Goal: Check status: Check status

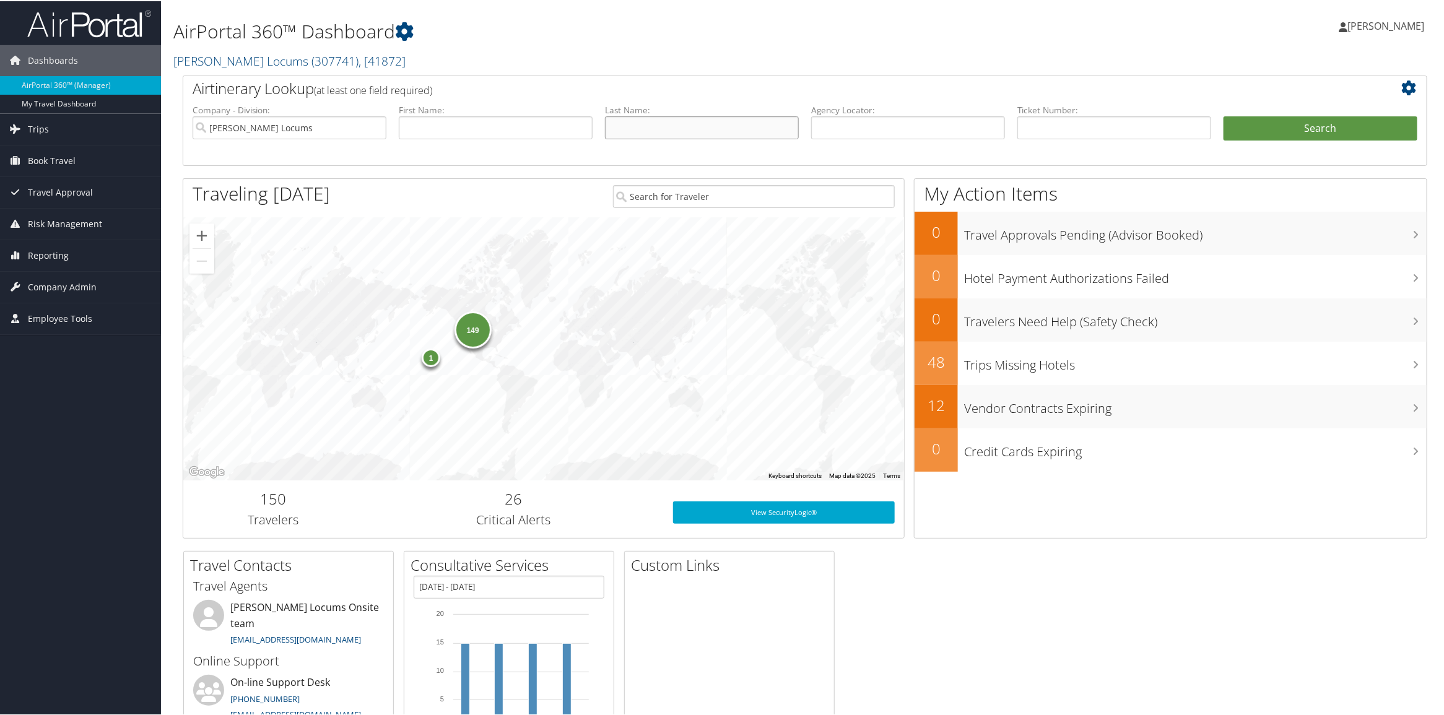
click at [719, 128] on input "text" at bounding box center [702, 126] width 194 height 23
type input "sheikhi"
click at [1223, 115] on button "Search" at bounding box center [1320, 127] width 194 height 25
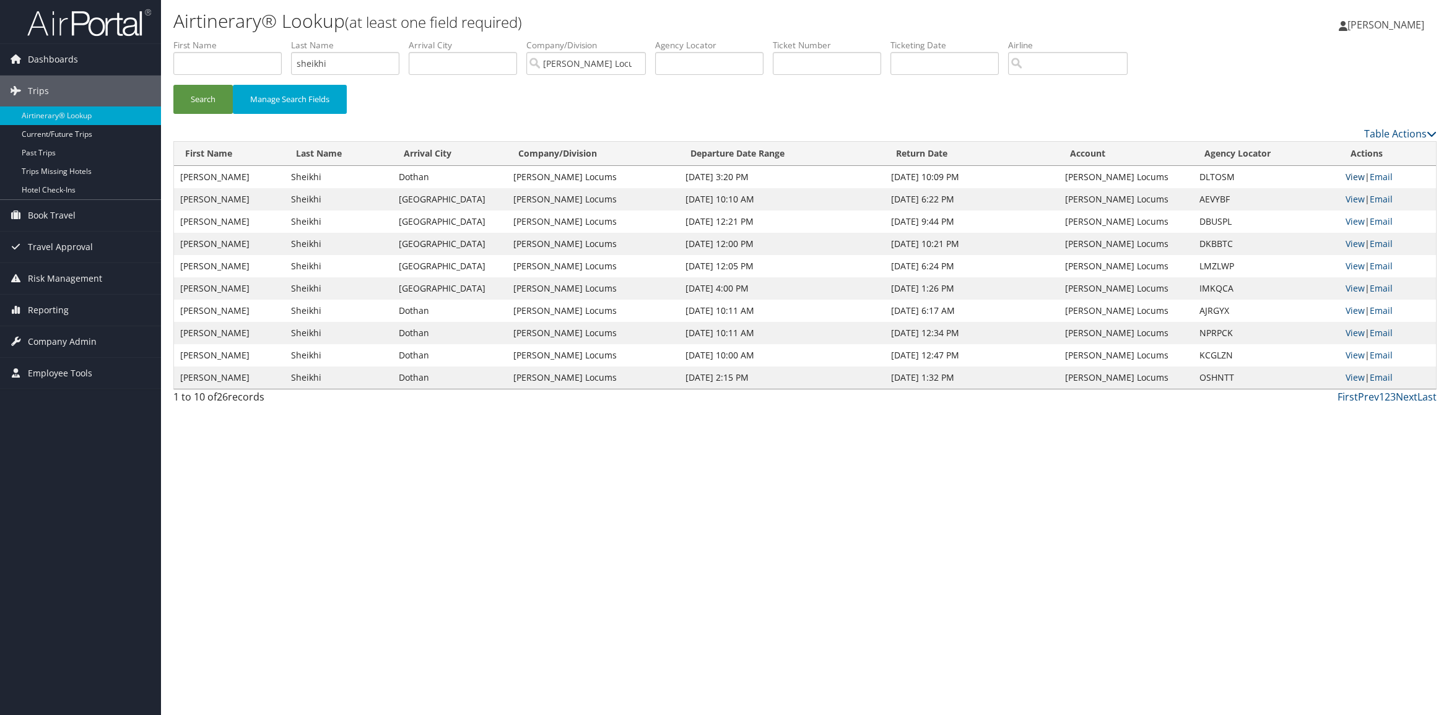
click at [1357, 174] on link "View" at bounding box center [1354, 177] width 19 height 12
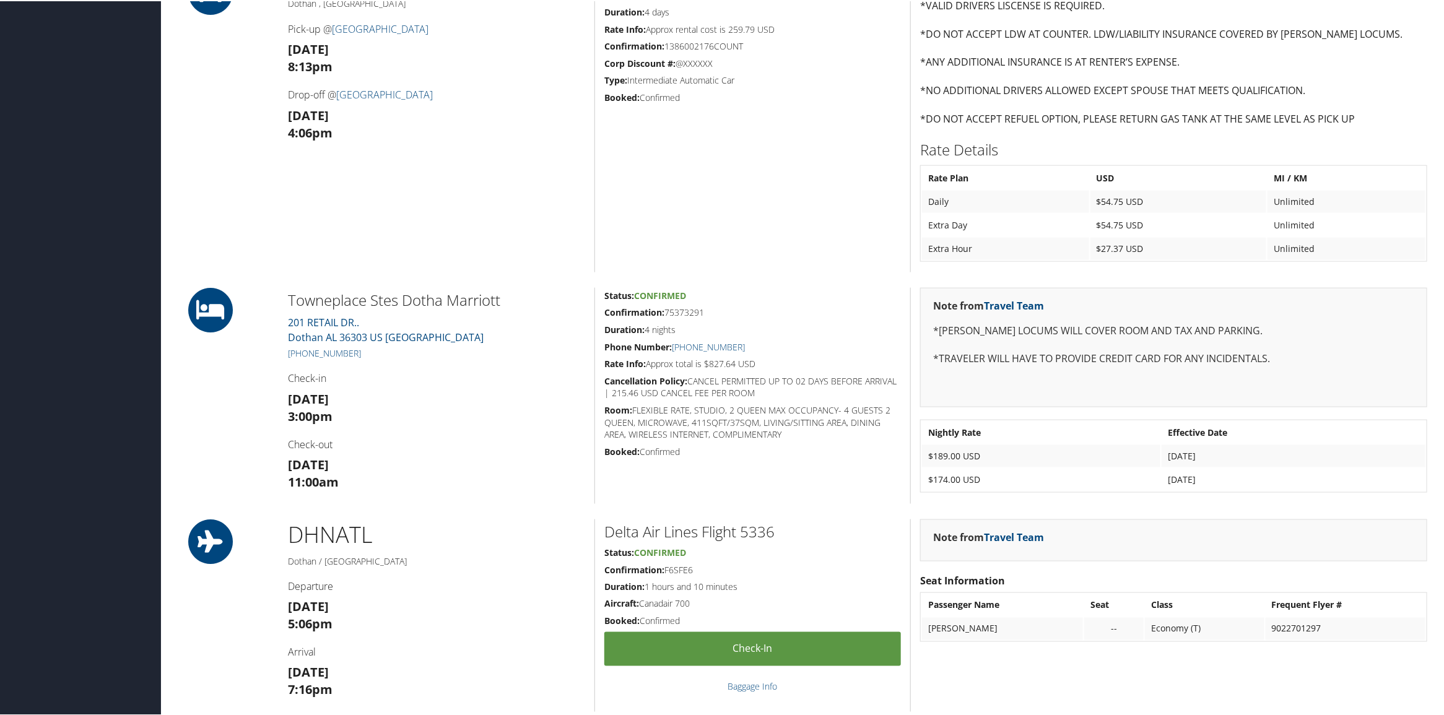
scroll to position [851, 0]
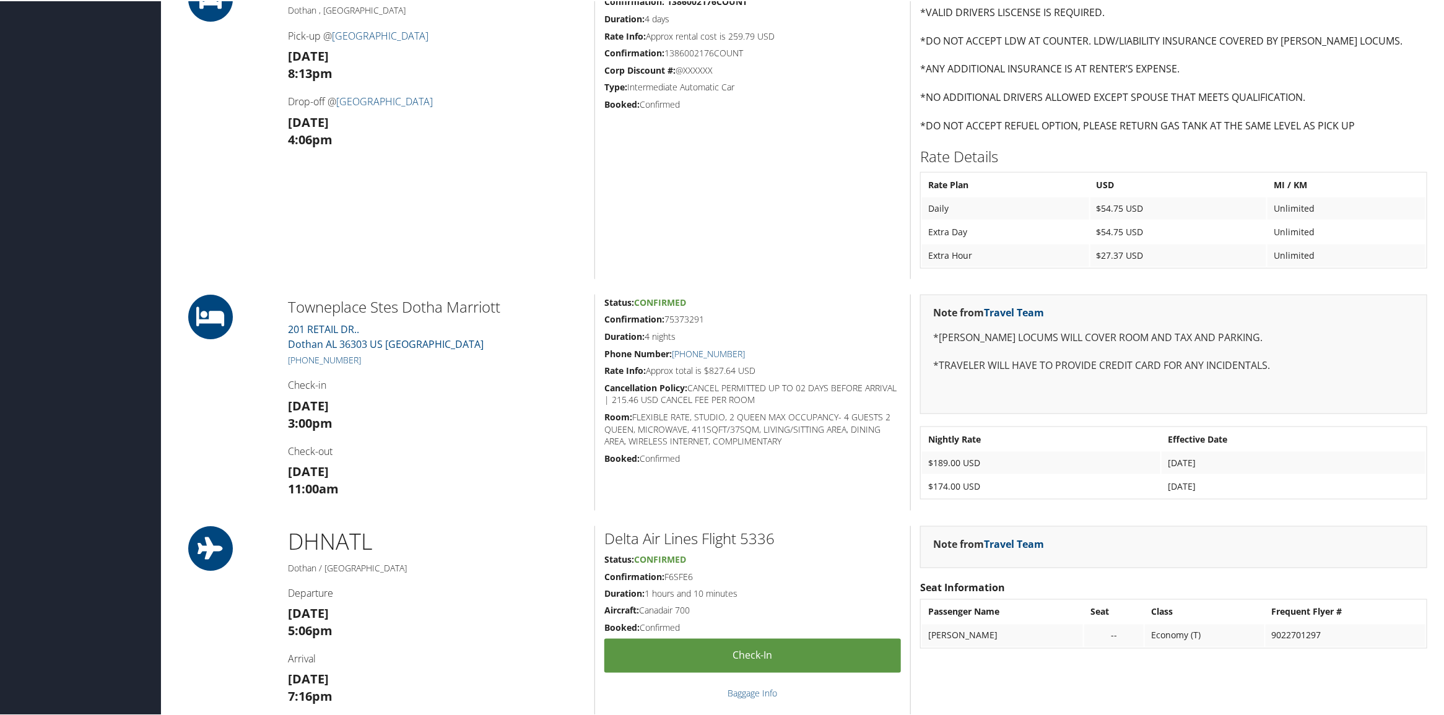
click at [688, 319] on h5 "Confirmation: 75373291" at bounding box center [752, 318] width 297 height 12
click at [757, 277] on div "86307962 Austin, TX Dothan, AL Wed 08 Oct 2025 - Sun 12 Oct 2025 DLTOSM Agency …" at bounding box center [804, 319] width 1263 height 2262
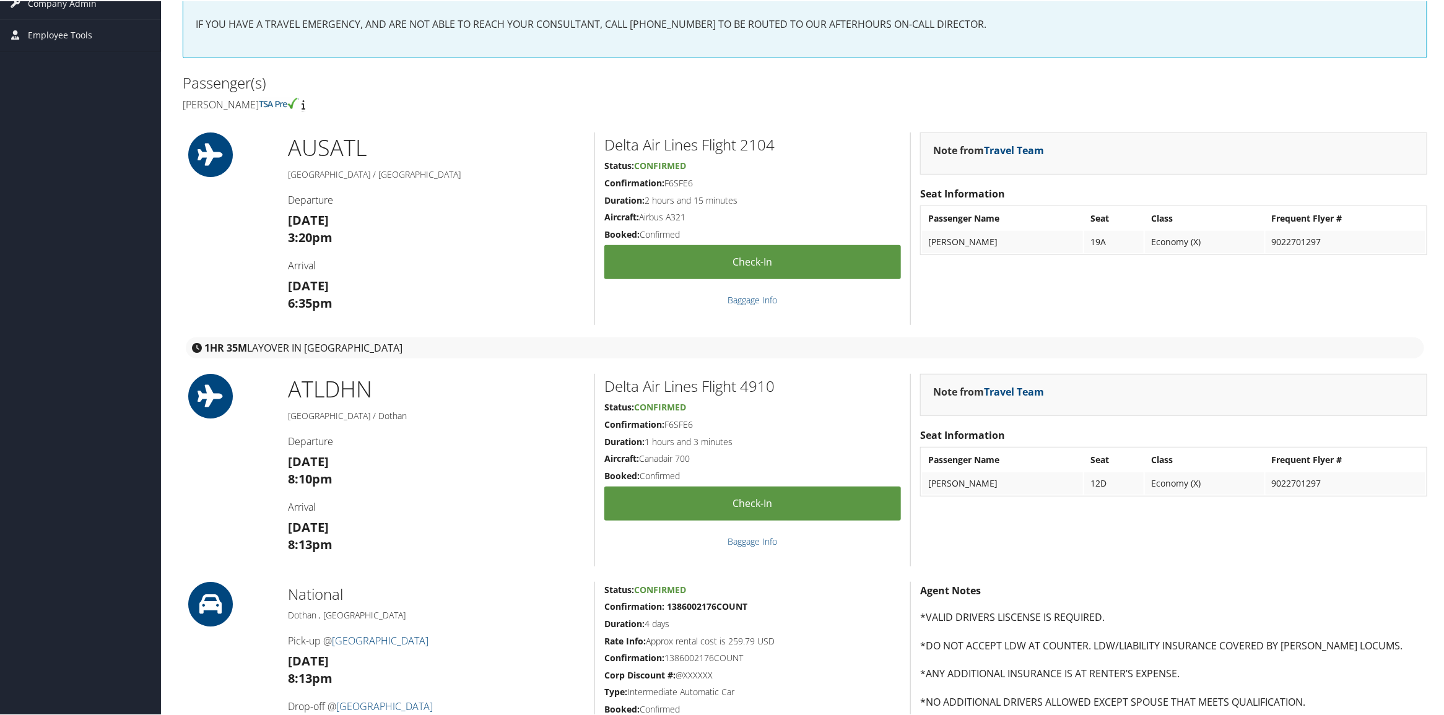
scroll to position [0, 0]
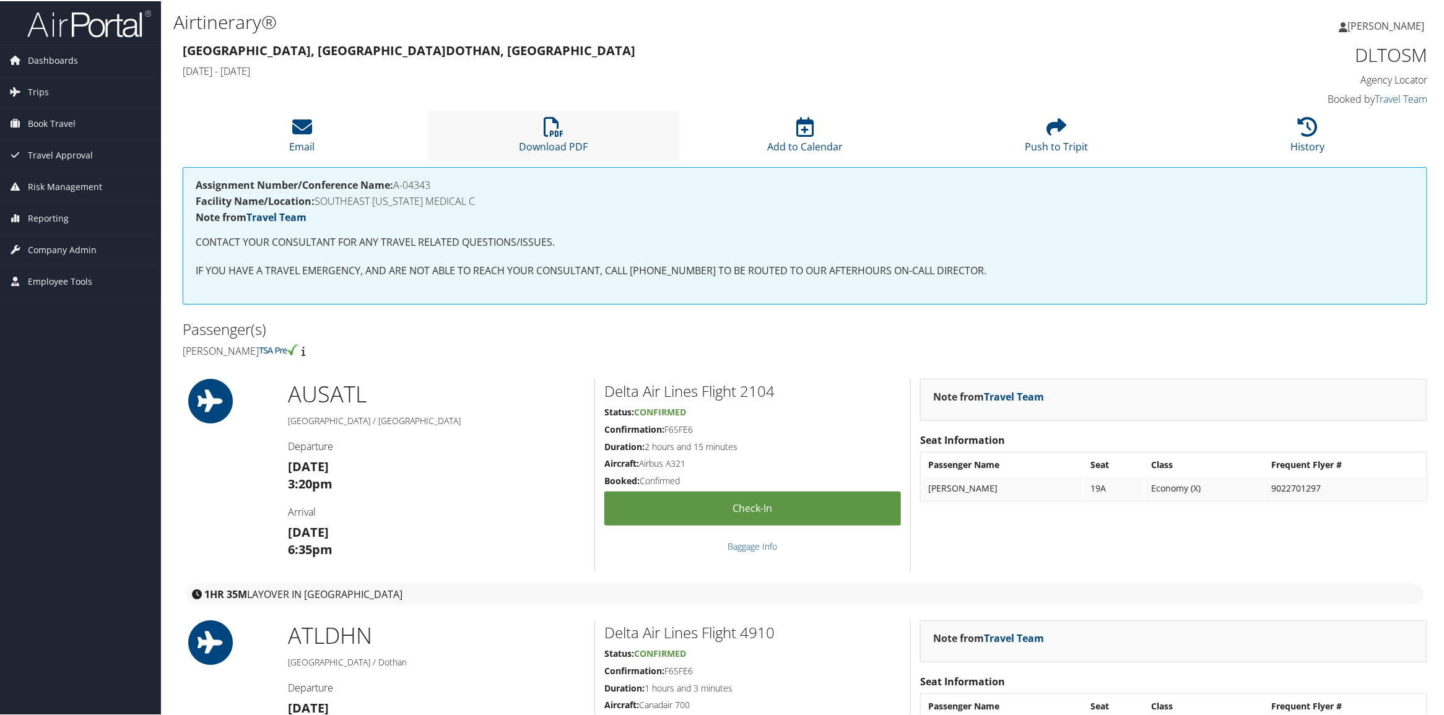
click at [508, 134] on li "Download PDF" at bounding box center [553, 135] width 251 height 50
